Goal: Task Accomplishment & Management: Manage account settings

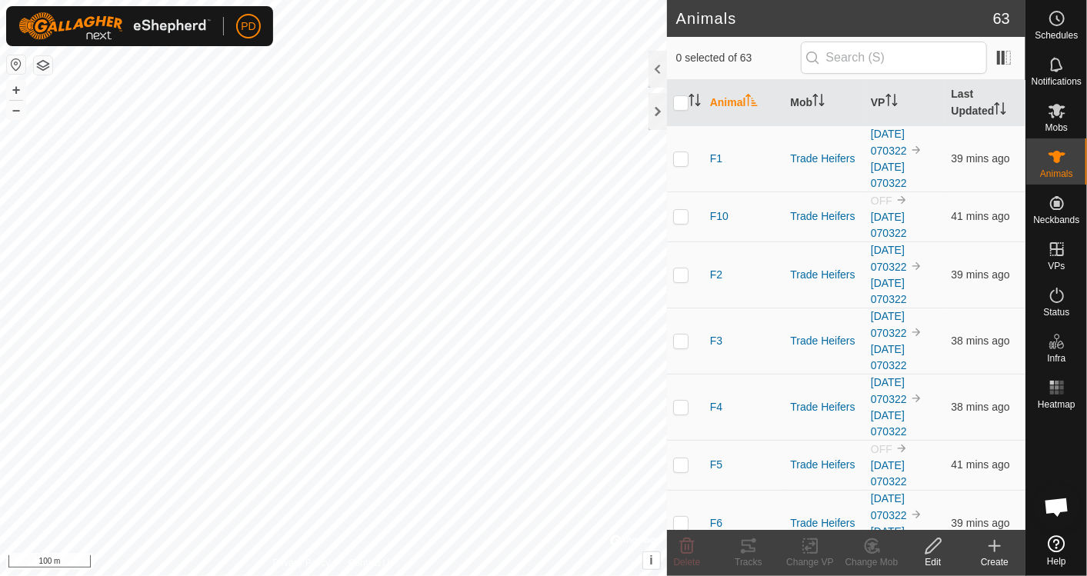
scroll to position [793, 0]
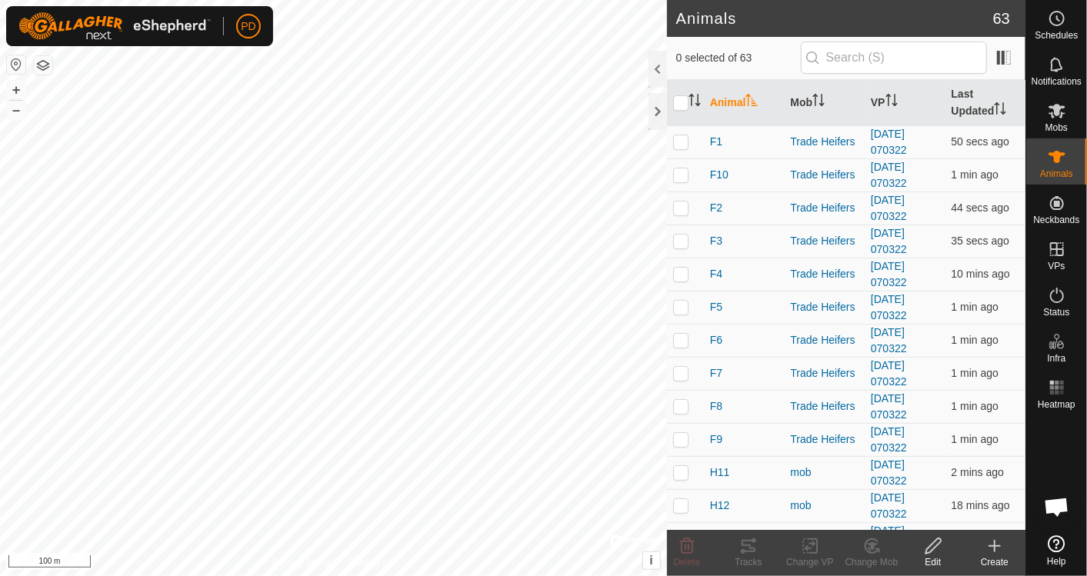
scroll to position [793, 0]
click at [1062, 165] on icon at bounding box center [1057, 157] width 18 height 18
click at [658, 105] on div at bounding box center [657, 111] width 18 height 37
